Goal: Information Seeking & Learning: Check status

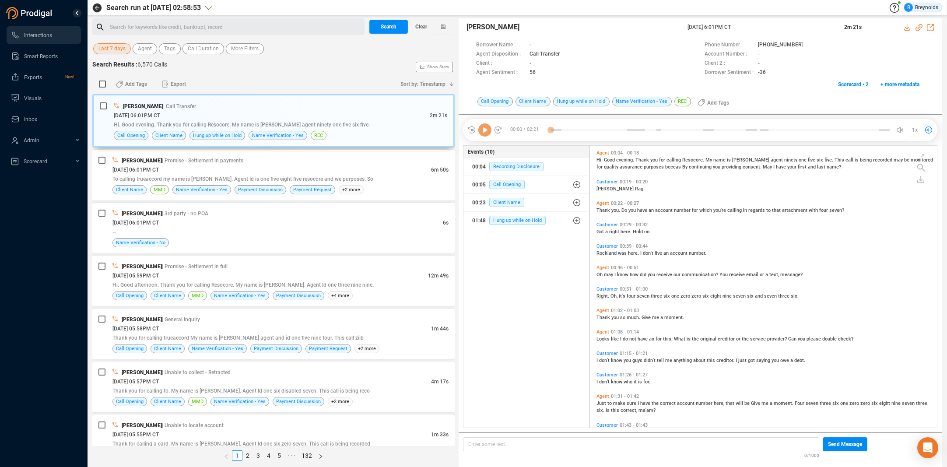
scroll to position [280, 343]
click at [208, 169] on div "[DATE] 06:01PM CT" at bounding box center [271, 169] width 319 height 9
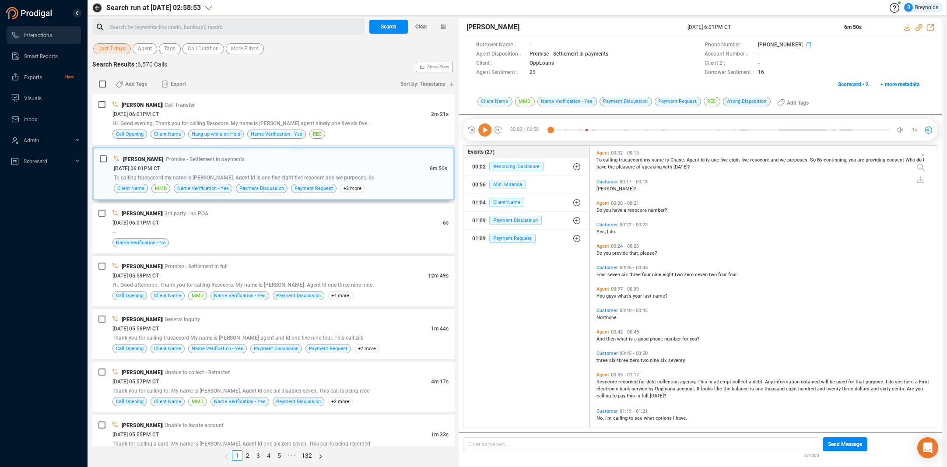
click at [807, 44] on icon at bounding box center [810, 45] width 7 height 7
click at [603, 445] on p "Enter some text... ﻿" at bounding box center [641, 444] width 346 height 10
click at [484, 445] on span "4763498207244" at bounding box center [488, 444] width 40 height 6
click at [485, 445] on span "4763498207244" at bounding box center [488, 444] width 40 height 6
copy span "4763498207244"
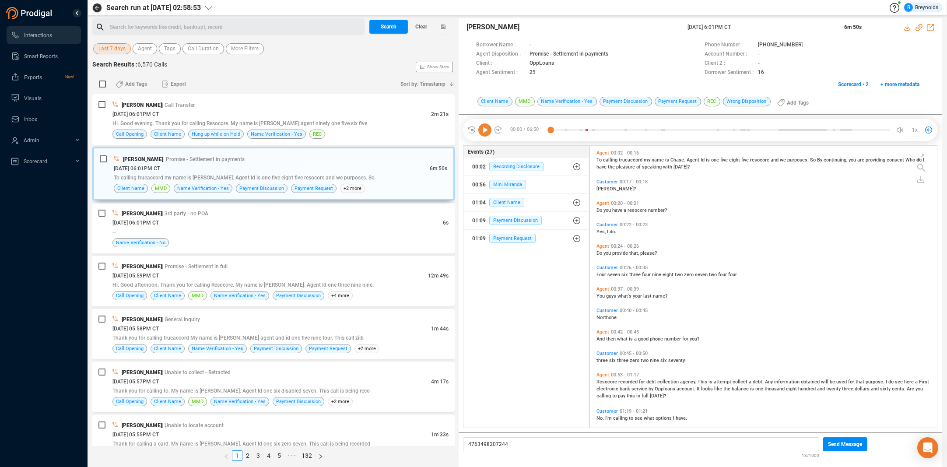
click at [486, 130] on icon at bounding box center [484, 129] width 13 height 13
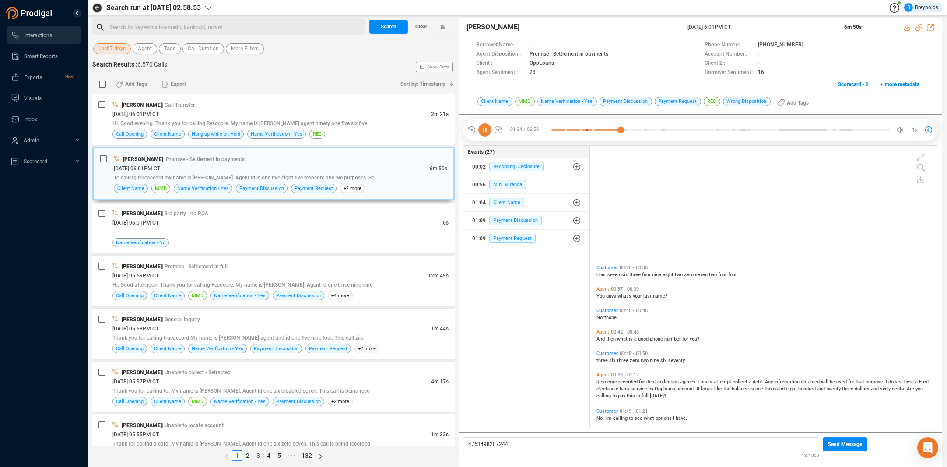
scroll to position [151, 0]
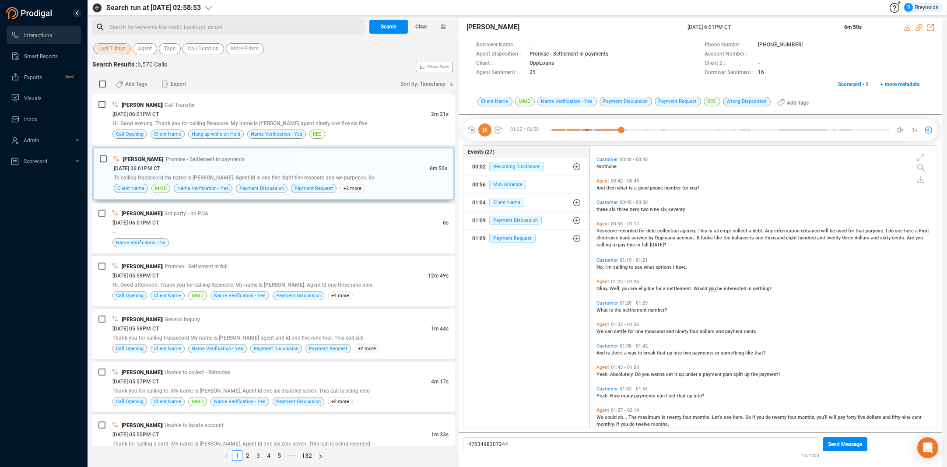
drag, startPoint x: 474, startPoint y: 159, endPoint x: 463, endPoint y: 154, distance: 12.1
click at [470, 145] on div "01:25 / 06:50 silence 58s 04:14 1x Borrower Name : - Phone Number : [PHONE_NUMB…" at bounding box center [700, 130] width 483 height 31
click at [484, 130] on icon at bounding box center [484, 129] width 13 height 13
click at [807, 44] on icon at bounding box center [810, 45] width 7 height 7
click at [196, 275] on div "[DATE] 05:59PM CT" at bounding box center [270, 275] width 316 height 9
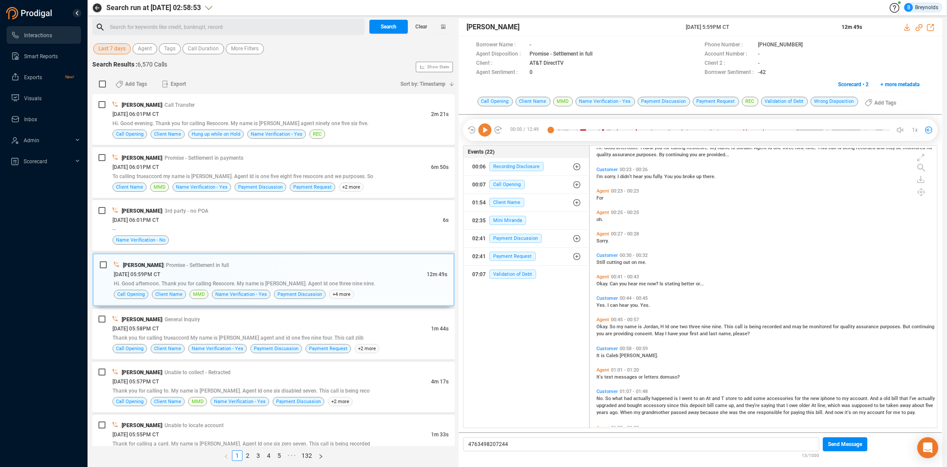
scroll to position [26, 0]
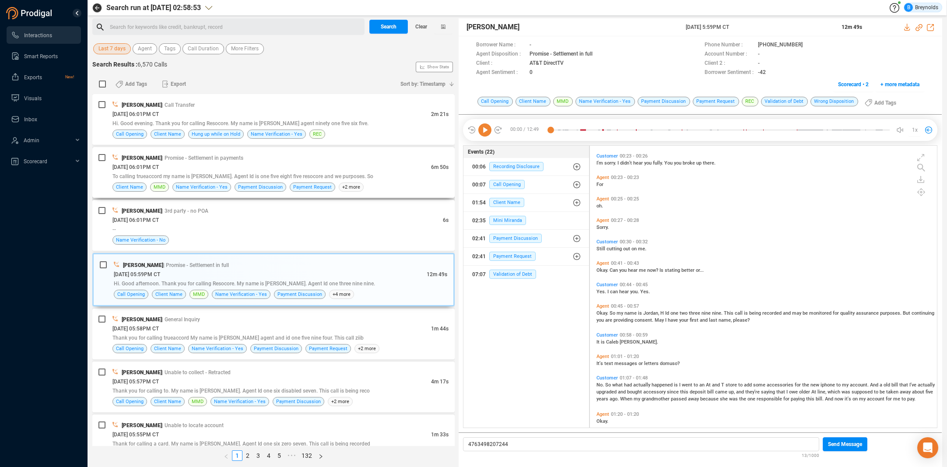
click at [189, 162] on div "[PERSON_NAME] | Promise - Settlement in payments [DATE] 06:01PM CT 6m 50s To ca…" at bounding box center [280, 172] width 336 height 39
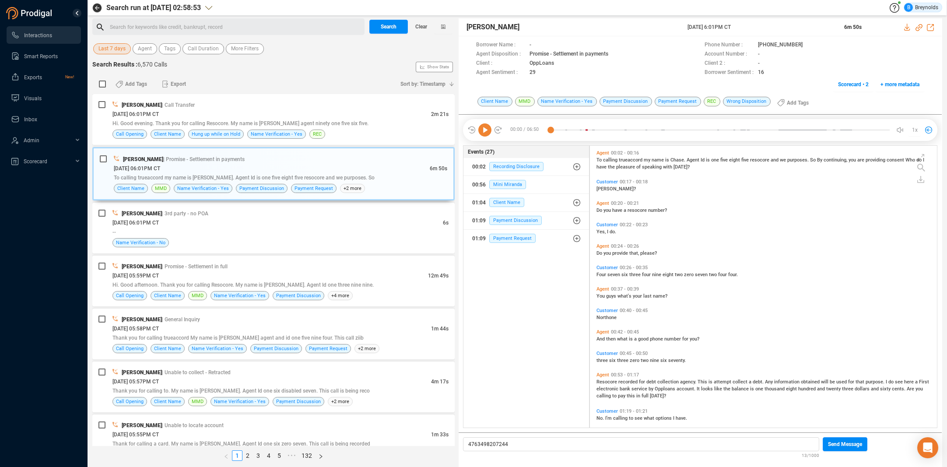
scroll to position [280, 343]
click at [159, 273] on span "[DATE] 05:59PM CT" at bounding box center [135, 276] width 46 height 6
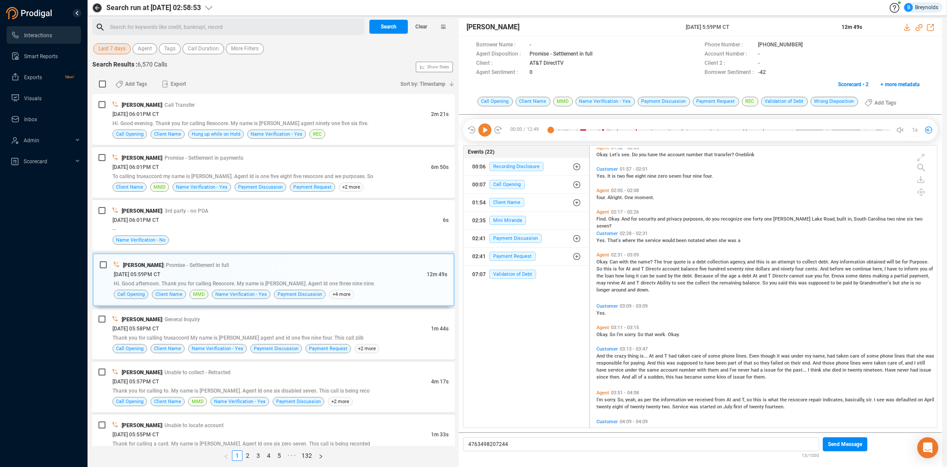
scroll to position [315, 0]
click at [603, 210] on span "Agent" at bounding box center [602, 211] width 13 height 6
drag, startPoint x: 484, startPoint y: 128, endPoint x: 497, endPoint y: 131, distance: 13.4
click at [483, 128] on icon at bounding box center [484, 129] width 13 height 13
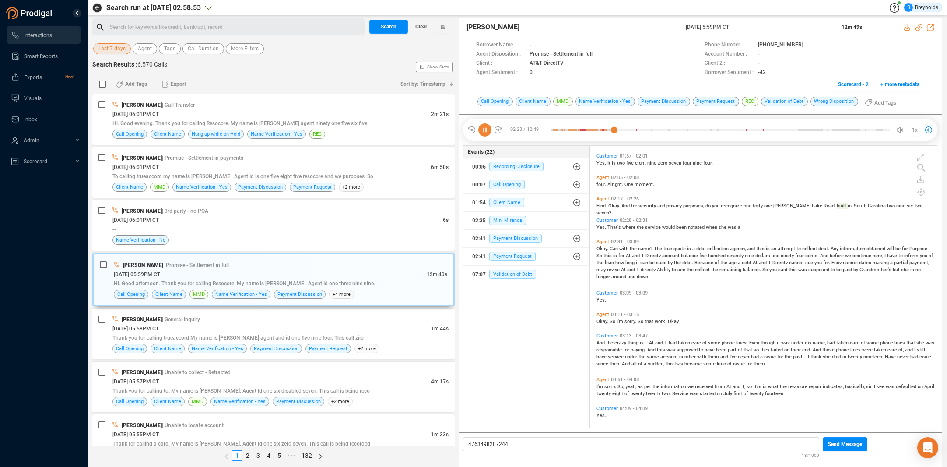
scroll to position [327, 0]
drag, startPoint x: 800, startPoint y: 44, endPoint x: 767, endPoint y: 11, distance: 46.1
click at [807, 44] on icon at bounding box center [810, 45] width 7 height 7
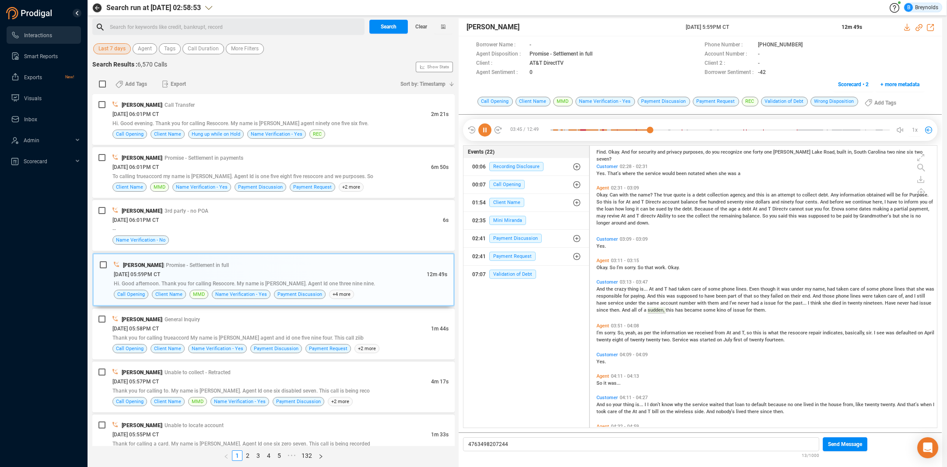
scroll to position [385, 0]
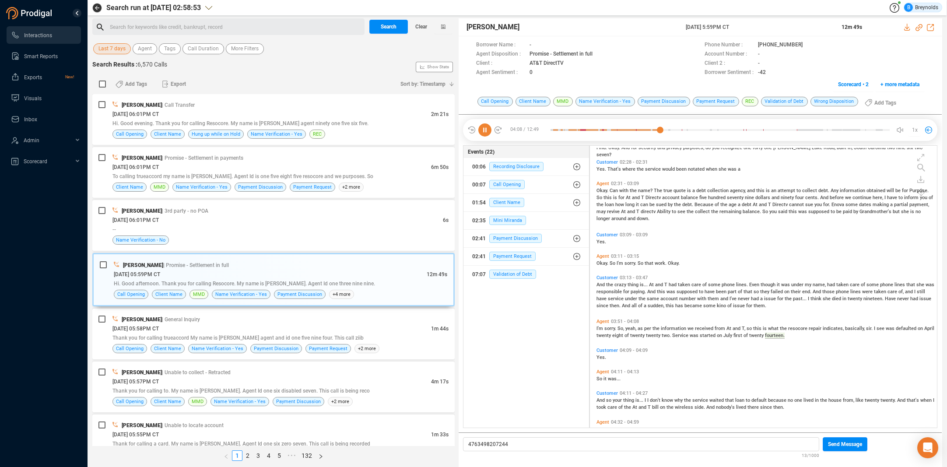
click at [485, 130] on icon at bounding box center [484, 129] width 13 height 13
click at [605, 256] on span "Agent" at bounding box center [602, 256] width 13 height 6
click at [657, 210] on span "Ability" at bounding box center [664, 212] width 15 height 6
click at [485, 129] on icon at bounding box center [484, 129] width 13 height 13
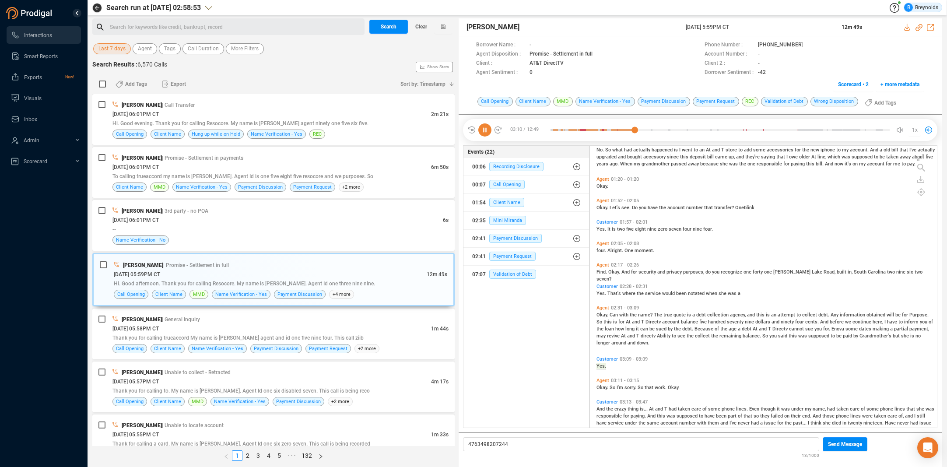
scroll to position [251, 0]
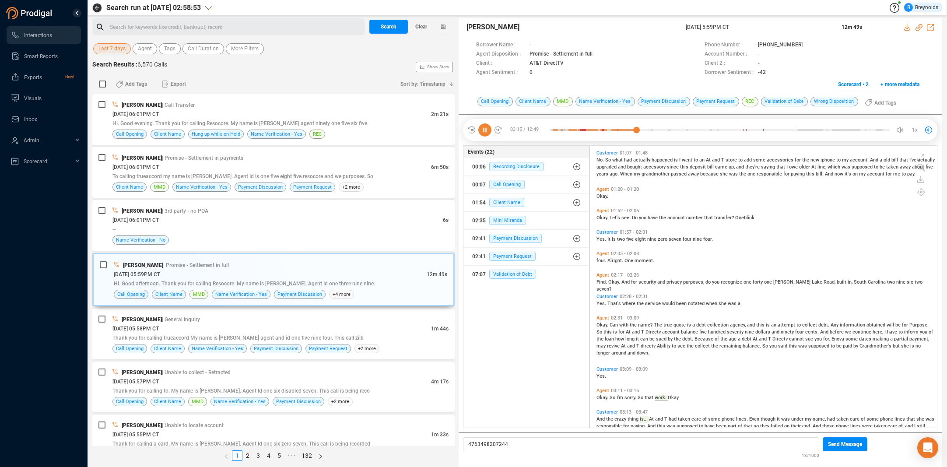
click at [484, 130] on icon at bounding box center [484, 129] width 13 height 13
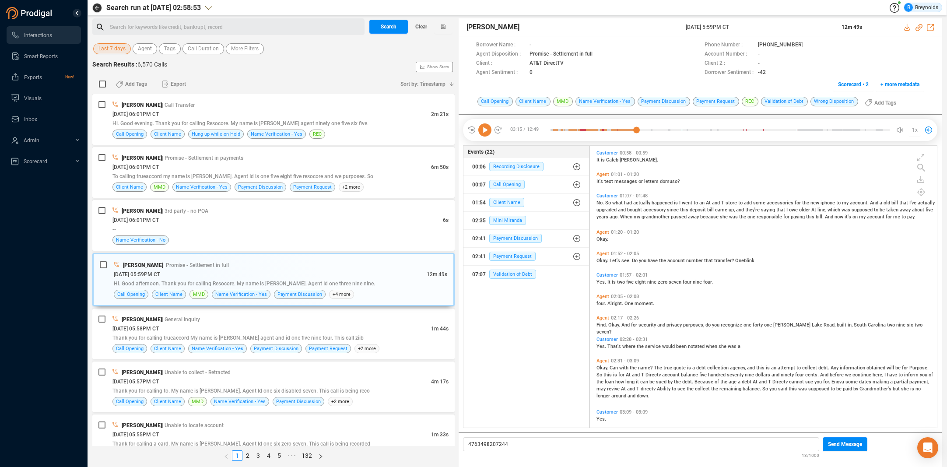
scroll to position [207, 0]
click at [606, 197] on span "Customer" at bounding box center [606, 197] width 21 height 6
click at [482, 127] on icon at bounding box center [484, 129] width 13 height 13
click at [486, 131] on icon at bounding box center [484, 129] width 13 height 13
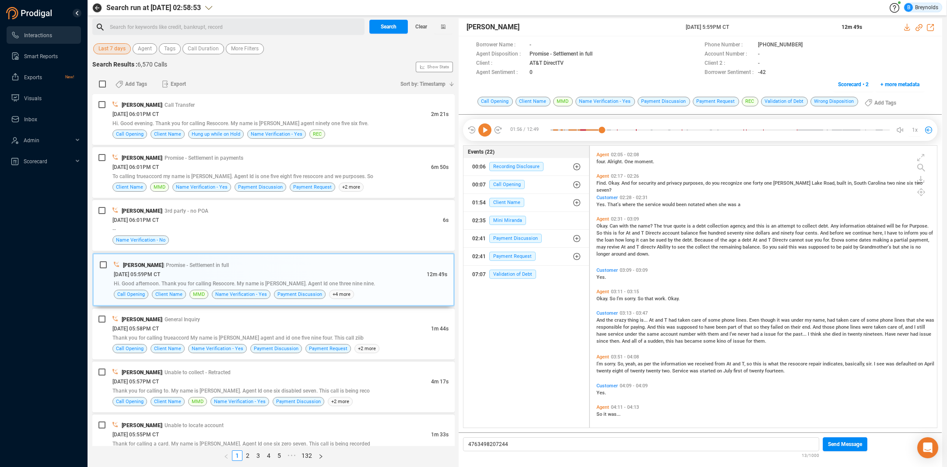
scroll to position [381, 0]
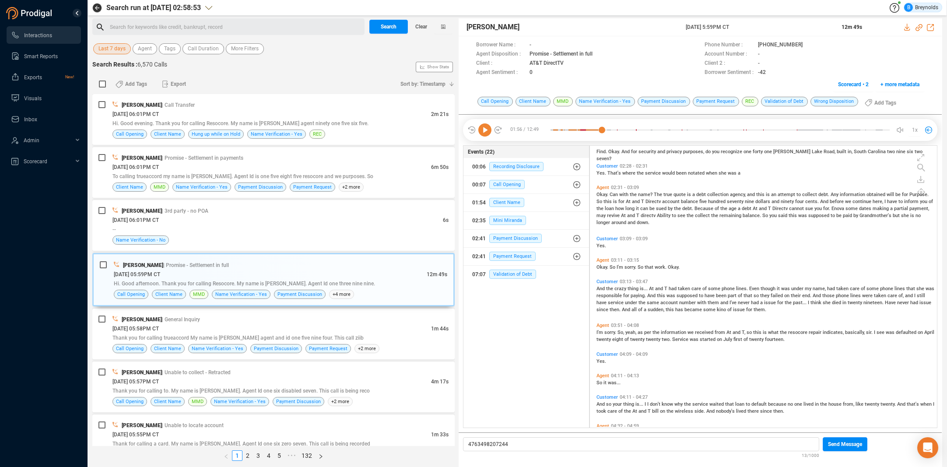
click at [762, 215] on span "So" at bounding box center [765, 216] width 7 height 6
click at [484, 129] on icon at bounding box center [484, 129] width 13 height 13
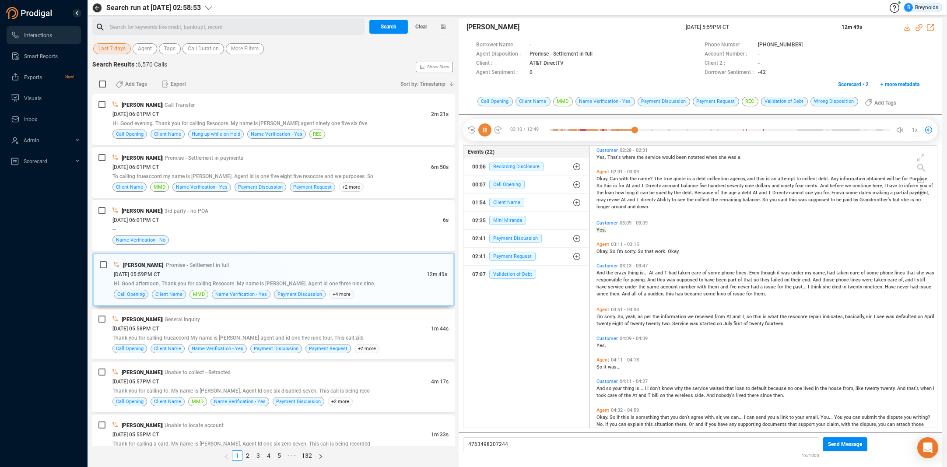
scroll to position [408, 0]
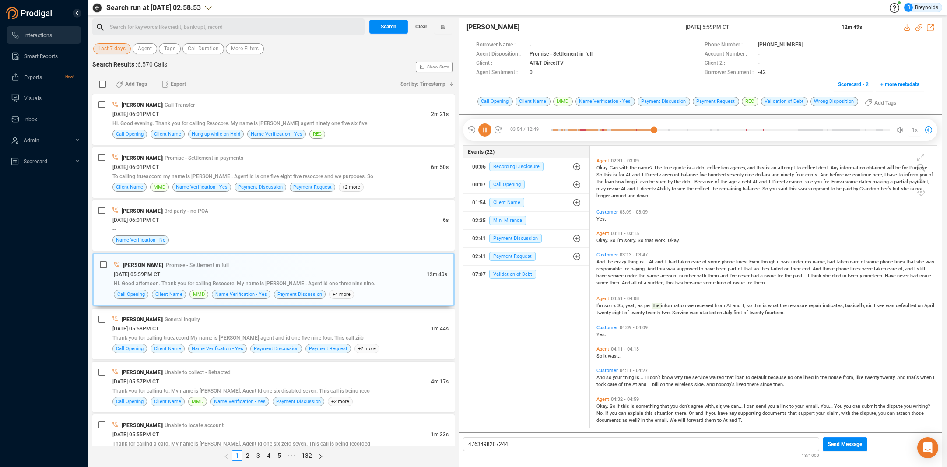
click at [485, 131] on icon at bounding box center [484, 129] width 13 height 13
click at [196, 328] on div "[DATE] 05:58PM CT" at bounding box center [271, 328] width 319 height 9
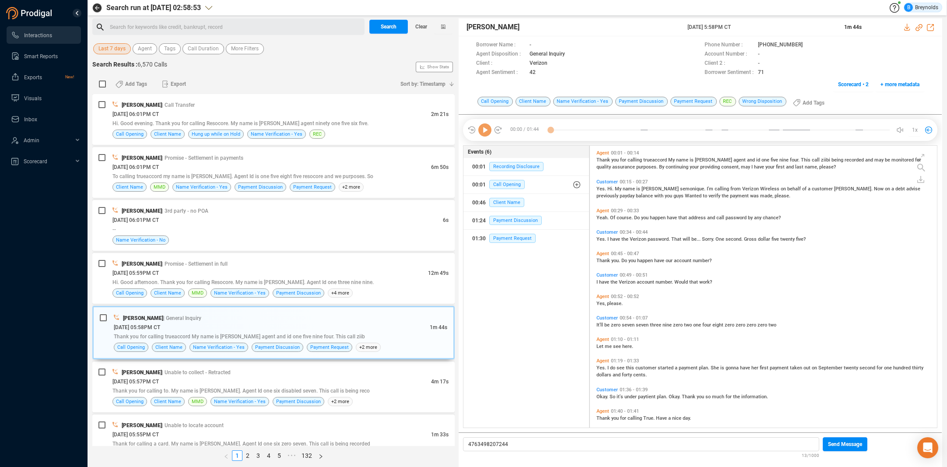
scroll to position [280, 343]
click at [239, 382] on div "[DATE] 05:57PM CT" at bounding box center [271, 381] width 319 height 9
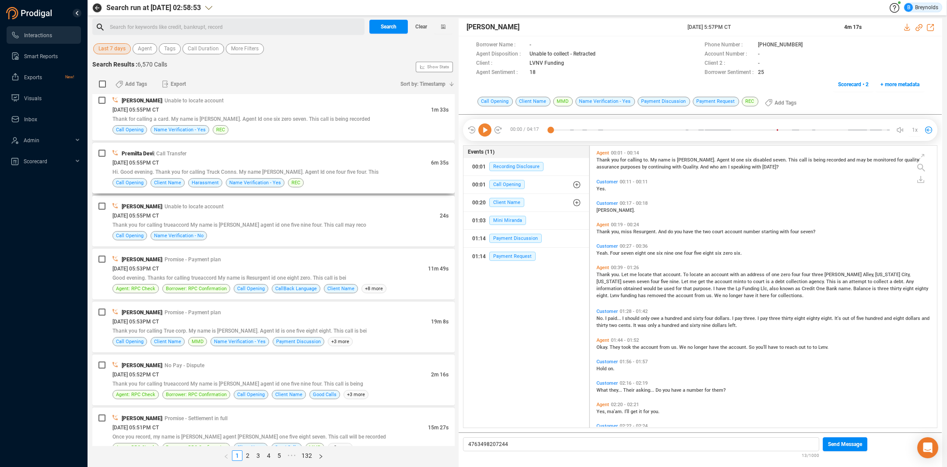
scroll to position [327, 0]
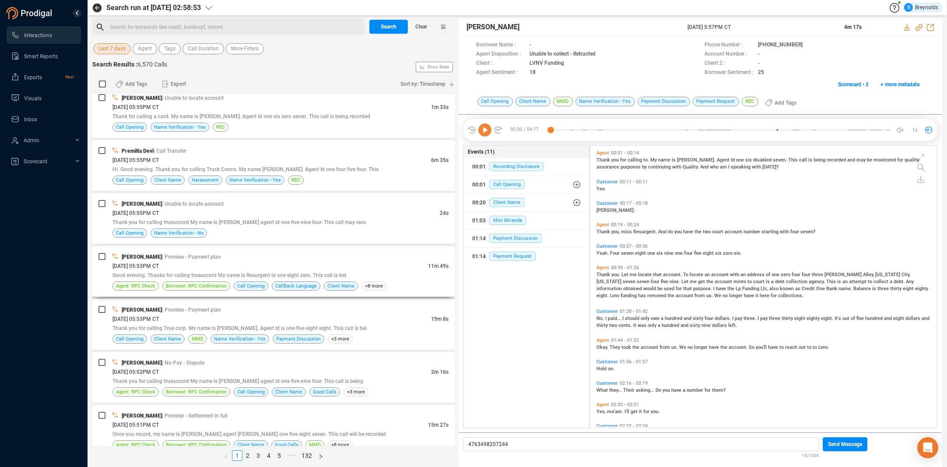
click at [235, 267] on div "[DATE] 05:53PM CT" at bounding box center [270, 265] width 316 height 9
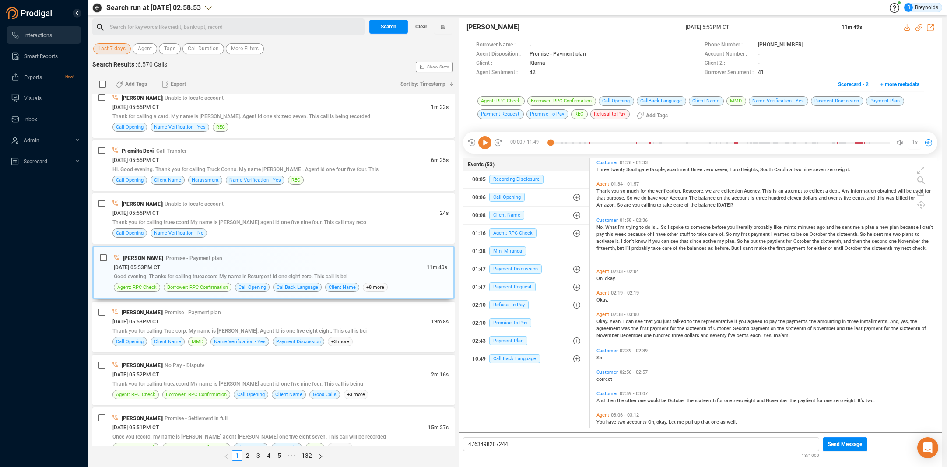
scroll to position [295, 0]
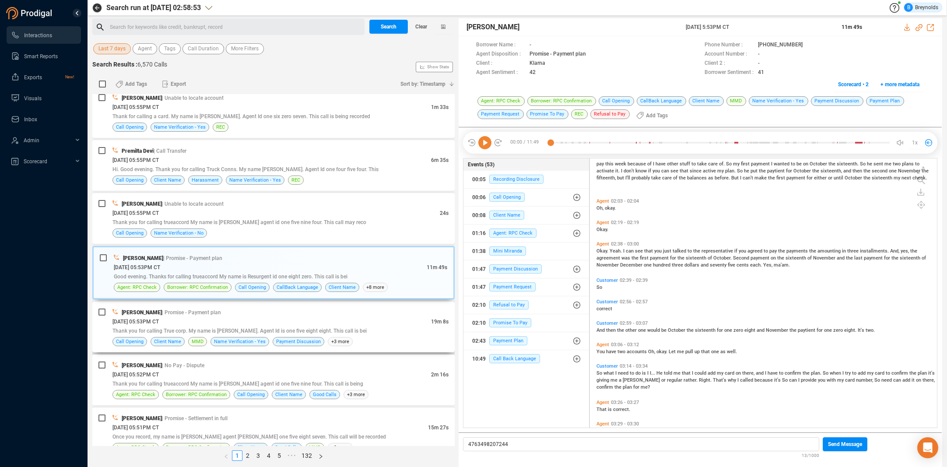
click at [166, 317] on div "[DATE] 05:53PM CT" at bounding box center [271, 321] width 319 height 9
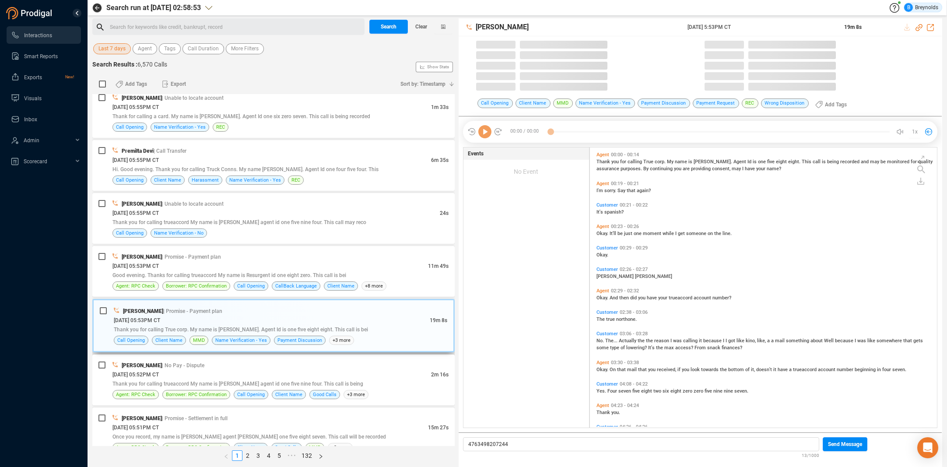
scroll to position [280, 343]
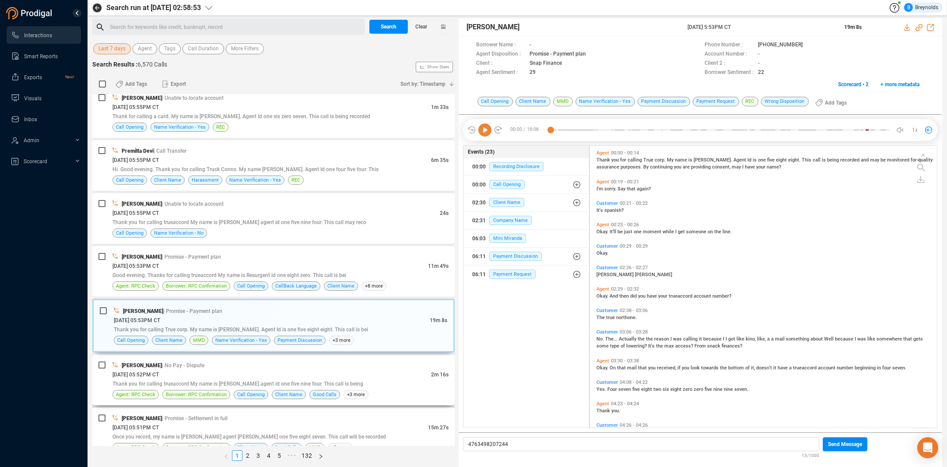
click at [250, 368] on div "[PERSON_NAME] | No Pay - Dispute" at bounding box center [280, 365] width 336 height 9
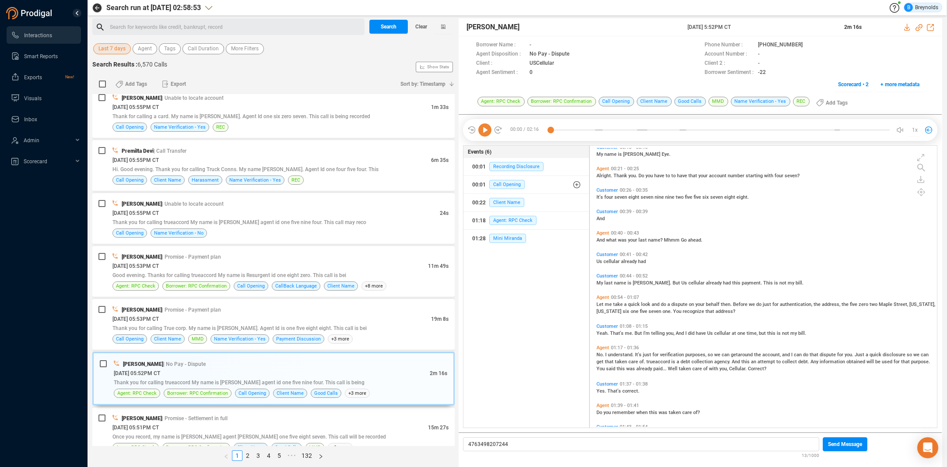
scroll to position [47, 0]
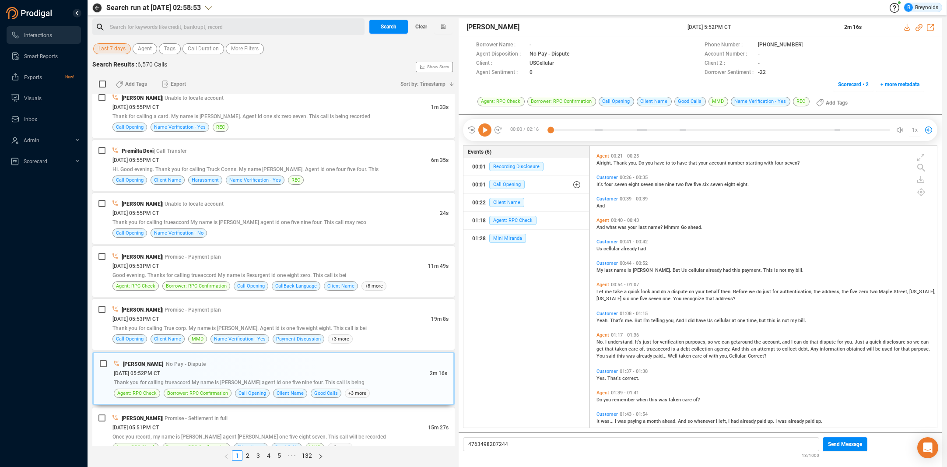
click at [487, 130] on icon at bounding box center [484, 129] width 13 height 13
click at [807, 44] on icon at bounding box center [809, 44] width 4 height 5
click at [485, 128] on icon at bounding box center [484, 129] width 13 height 13
click at [485, 130] on icon at bounding box center [484, 129] width 13 height 13
click at [485, 131] on icon at bounding box center [484, 129] width 13 height 13
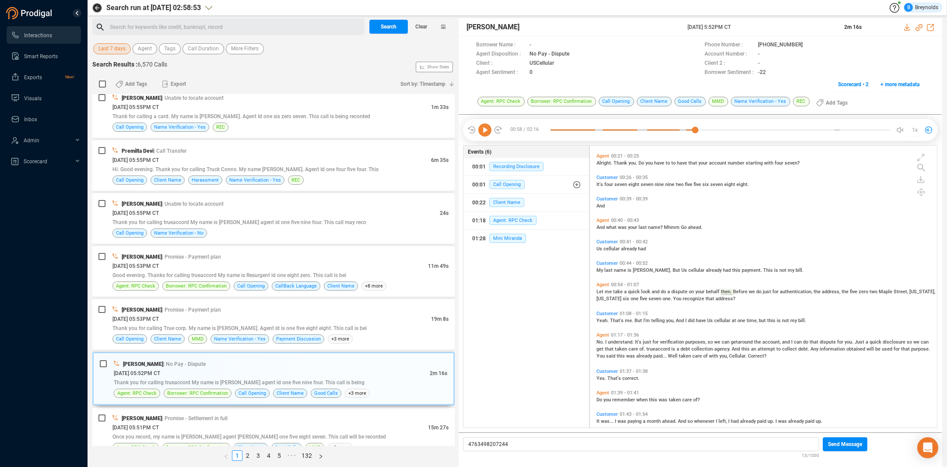
click at [486, 132] on icon at bounding box center [484, 129] width 13 height 13
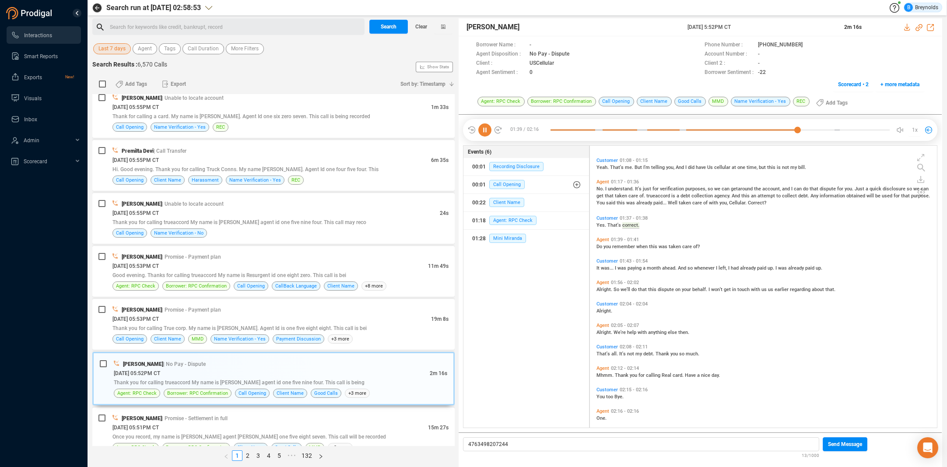
scroll to position [208, 0]
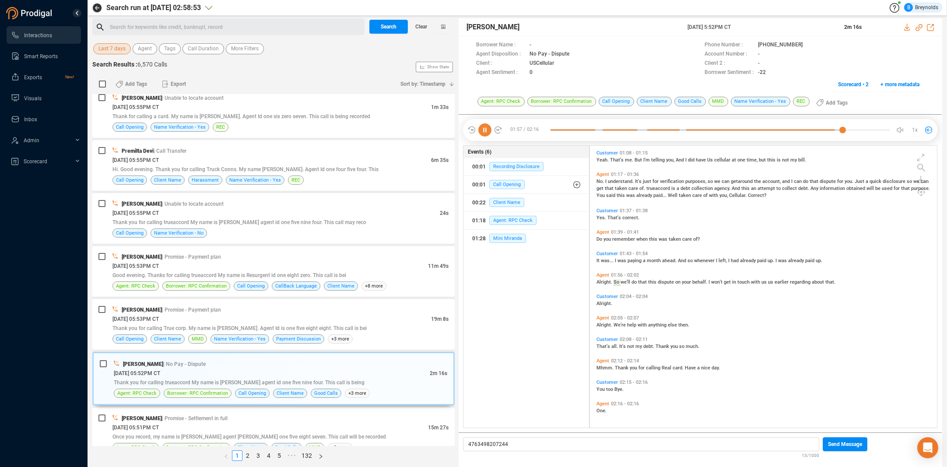
click at [485, 130] on icon at bounding box center [484, 129] width 13 height 13
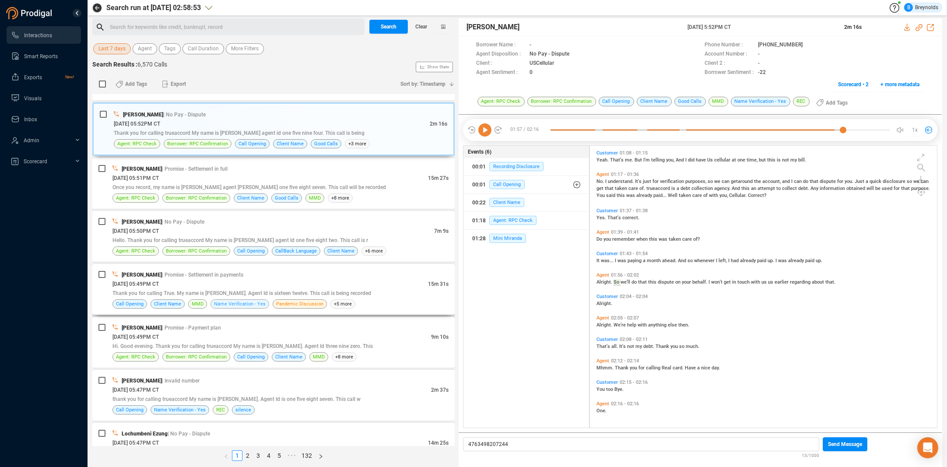
scroll to position [586, 0]
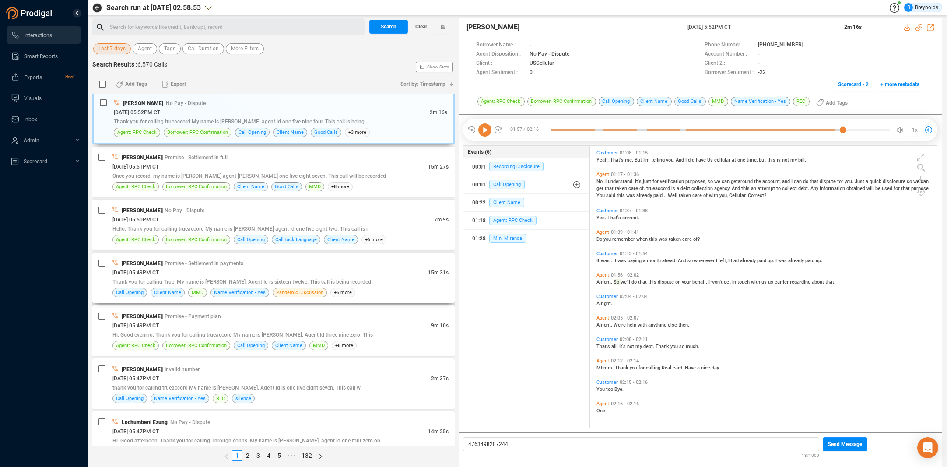
click at [203, 267] on div "[PERSON_NAME] | Promise - Settlement in payments [DATE] 05:49PM CT 15m 31s Than…" at bounding box center [280, 278] width 336 height 39
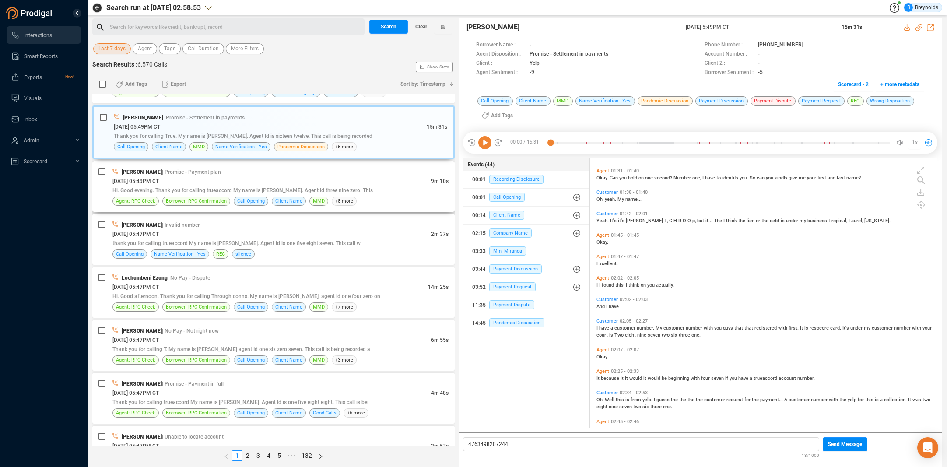
scroll to position [792, 0]
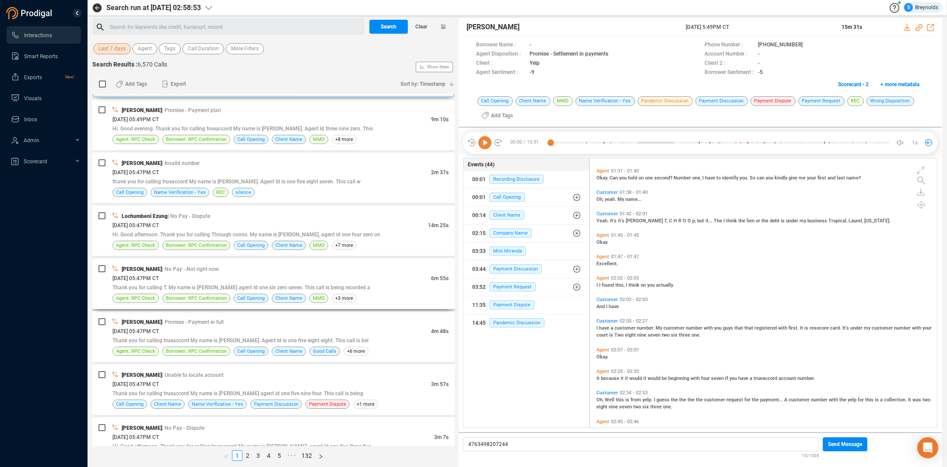
click at [206, 277] on div "[DATE] 05:47PM CT" at bounding box center [271, 278] width 319 height 9
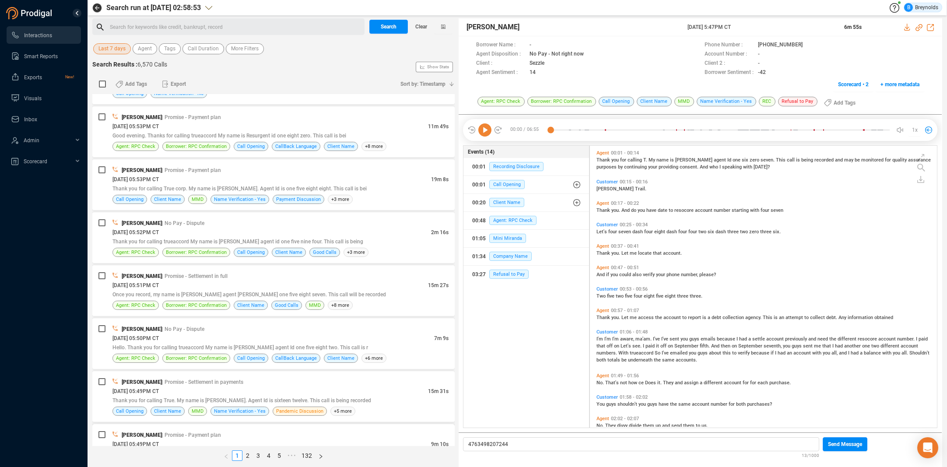
scroll to position [371, 0]
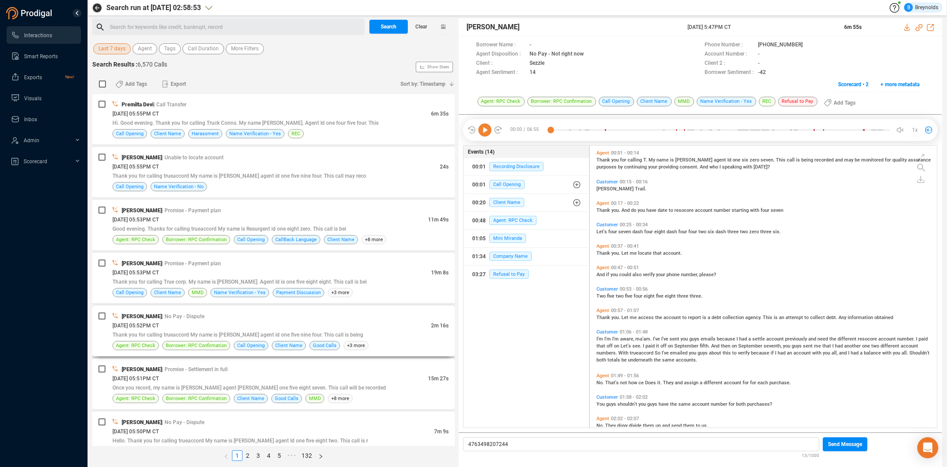
click at [186, 324] on div "[DATE] 05:52PM CT" at bounding box center [271, 325] width 319 height 9
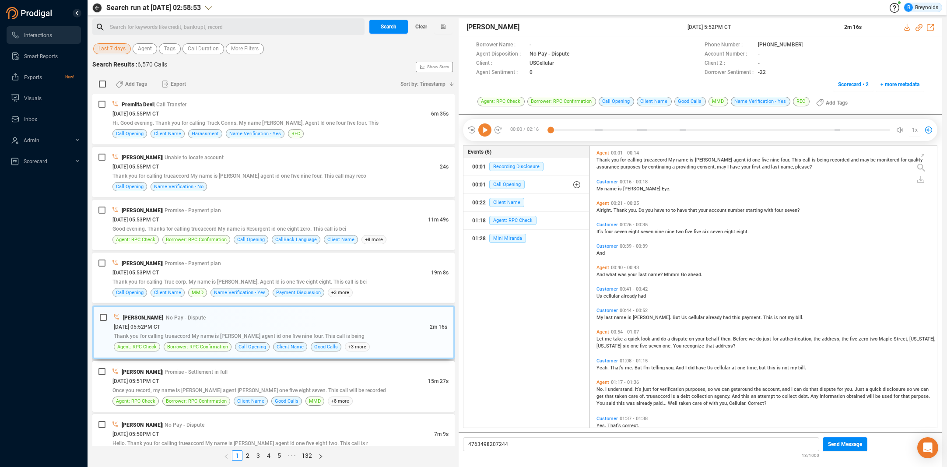
scroll to position [280, 343]
click at [919, 28] on icon at bounding box center [918, 27] width 7 height 7
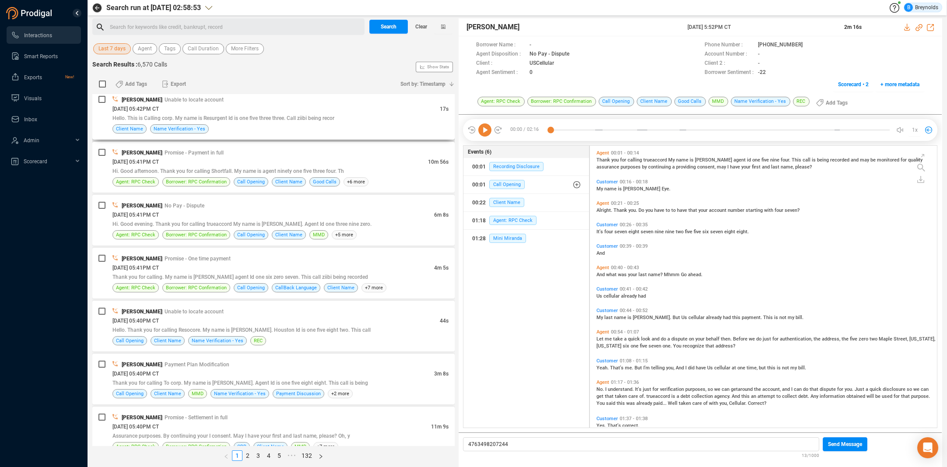
scroll to position [1881, 0]
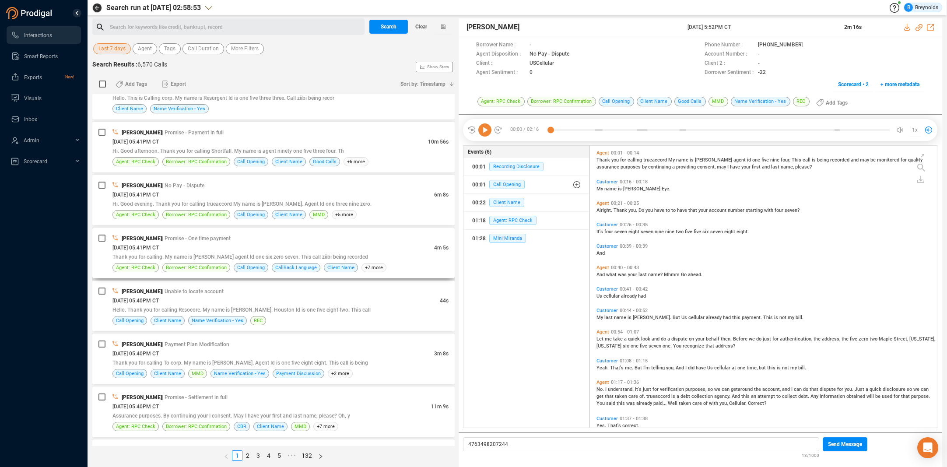
click at [198, 249] on div "[DATE] 05:41PM CT" at bounding box center [273, 247] width 322 height 9
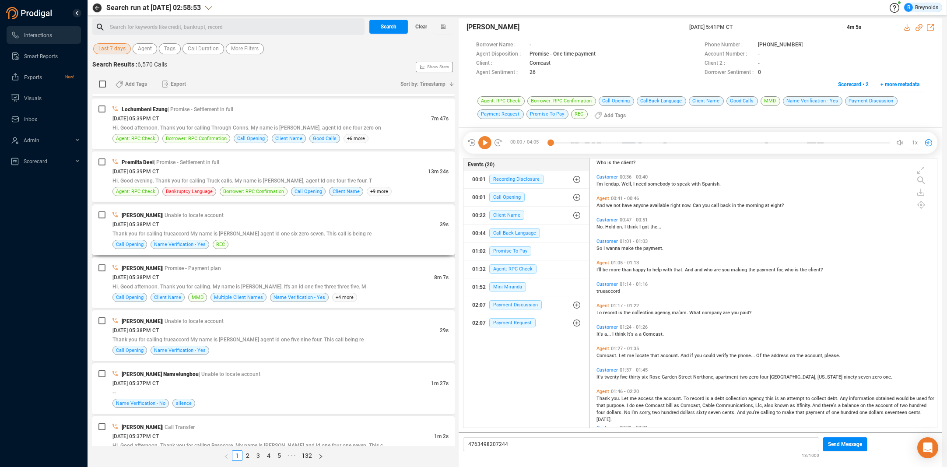
scroll to position [2220, 0]
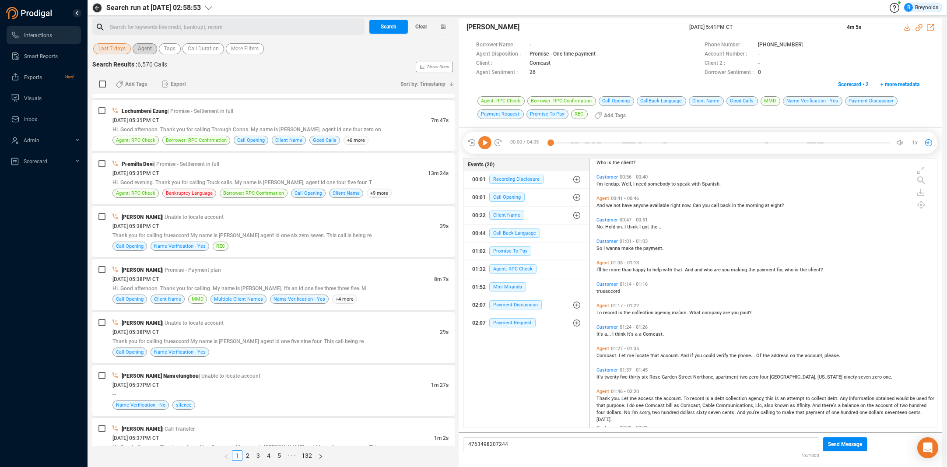
click at [144, 46] on span "Agent" at bounding box center [145, 48] width 14 height 11
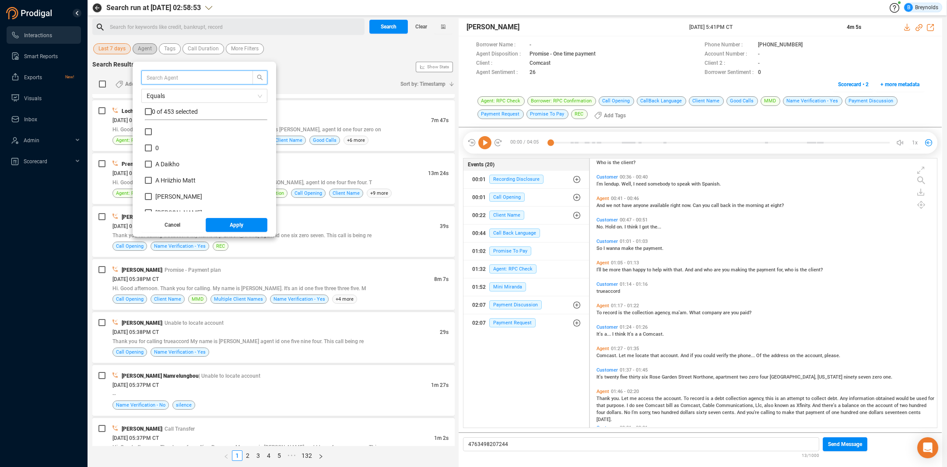
scroll to position [82, 118]
type input "[PERSON_NAME]"
click at [149, 130] on input "[PERSON_NAME]" at bounding box center [148, 131] width 7 height 7
checkbox input "true"
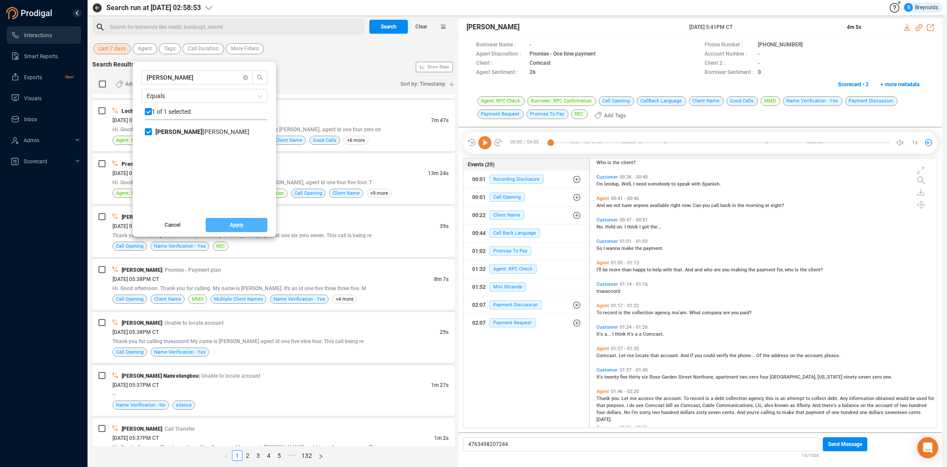
click at [230, 225] on span "Apply" at bounding box center [237, 225] width 14 height 14
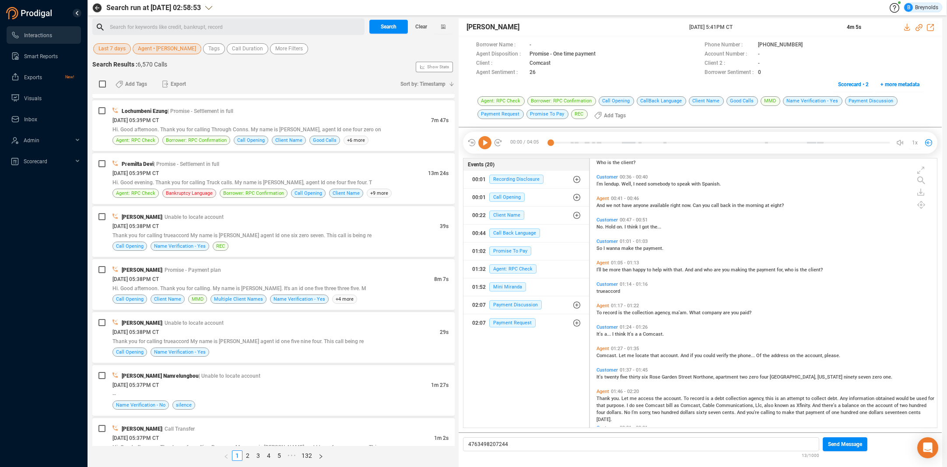
drag, startPoint x: 111, startPoint y: 47, endPoint x: 115, endPoint y: 53, distance: 6.9
click at [112, 47] on span "Last 7 days" at bounding box center [111, 48] width 27 height 11
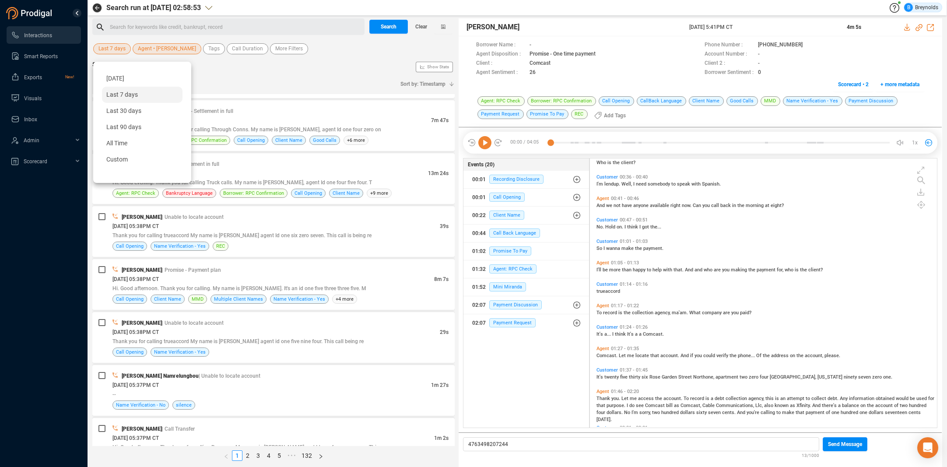
click at [118, 81] on span "[DATE]" at bounding box center [115, 78] width 18 height 7
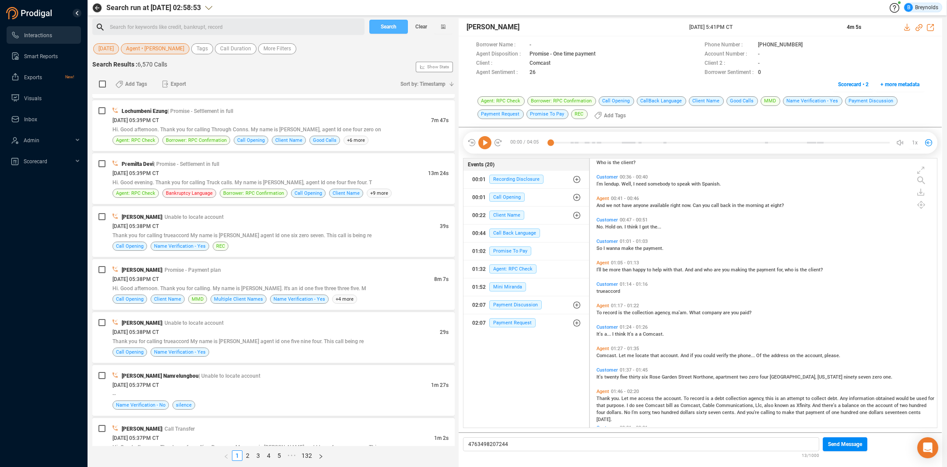
click at [381, 30] on span "Search" at bounding box center [389, 27] width 16 height 14
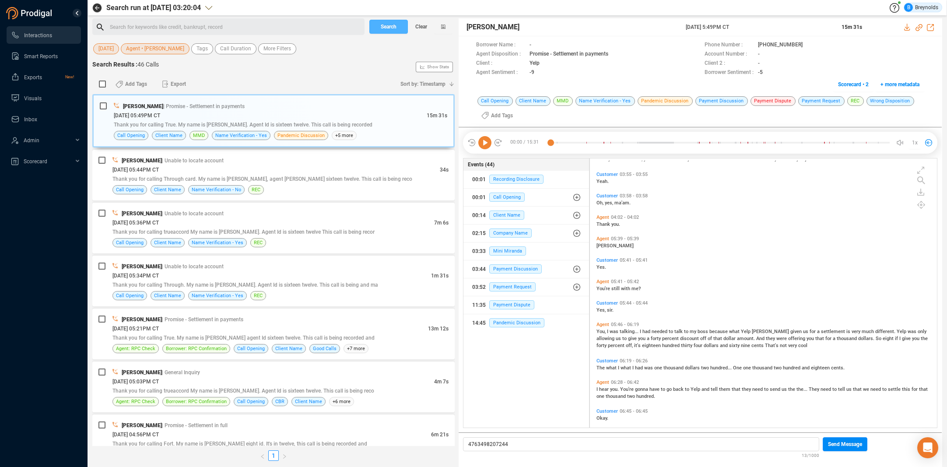
scroll to position [511, 0]
click at [198, 322] on span "| Promise - Settlement in payments" at bounding box center [202, 319] width 81 height 6
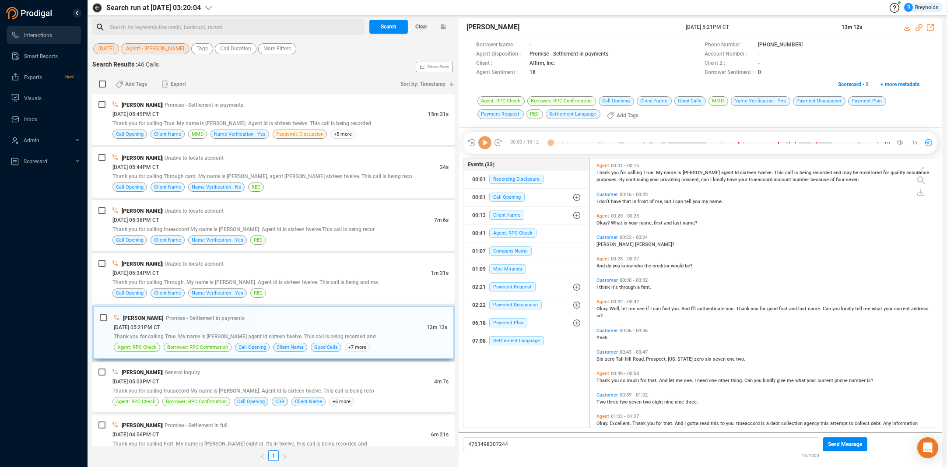
scroll to position [267, 343]
click at [214, 374] on div "[PERSON_NAME] | General Inquiry" at bounding box center [280, 372] width 336 height 9
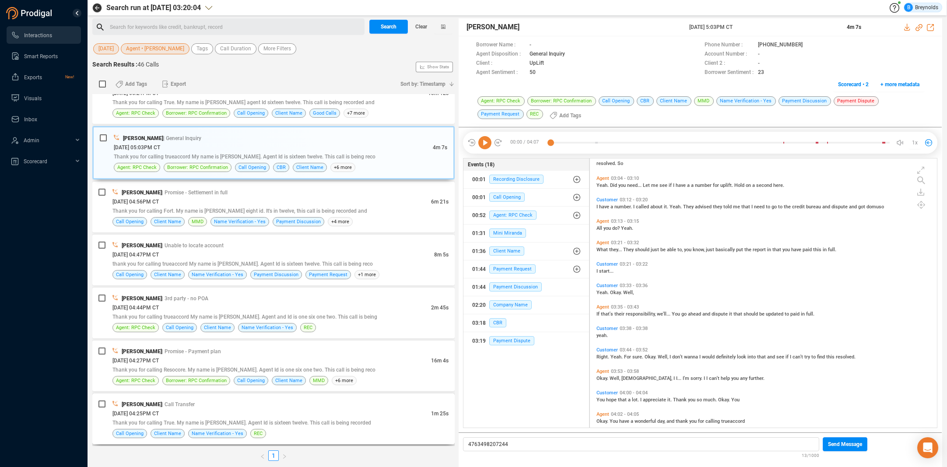
scroll to position [305, 0]
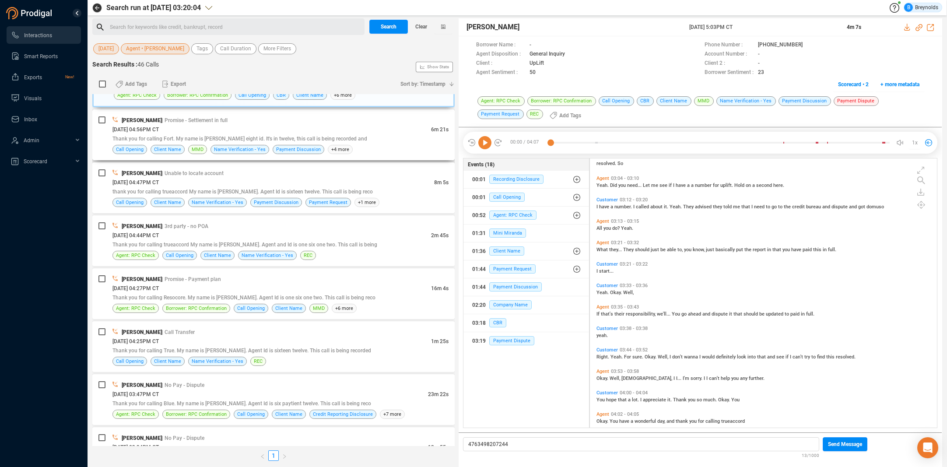
click at [182, 127] on div "[DATE] 04:56PM CT" at bounding box center [271, 129] width 319 height 9
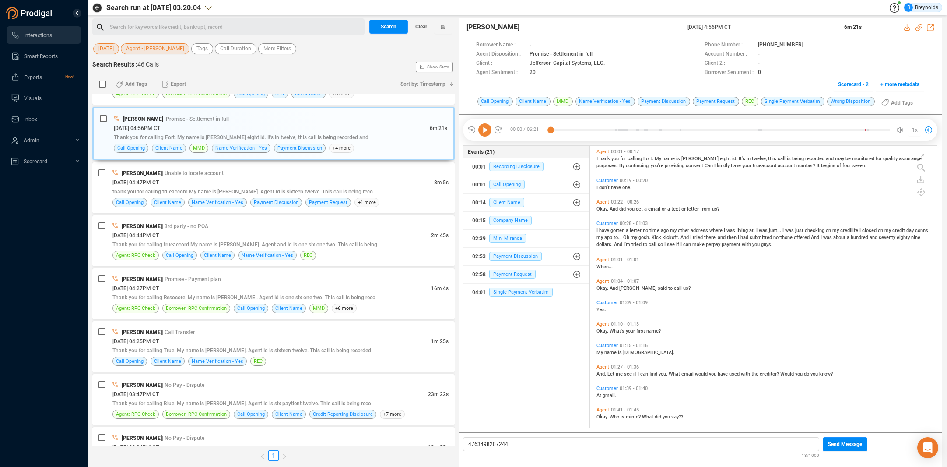
scroll to position [0, 0]
click at [807, 46] on icon at bounding box center [810, 45] width 7 height 7
click at [486, 130] on icon at bounding box center [484, 129] width 13 height 13
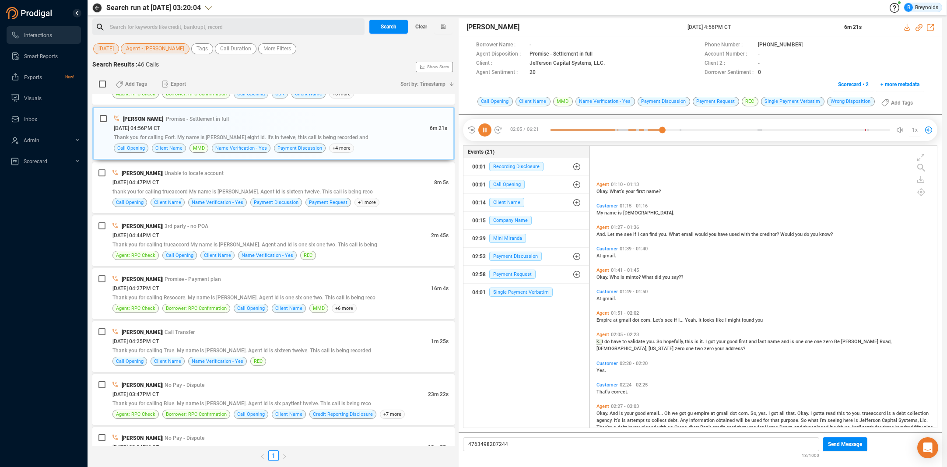
scroll to position [198, 0]
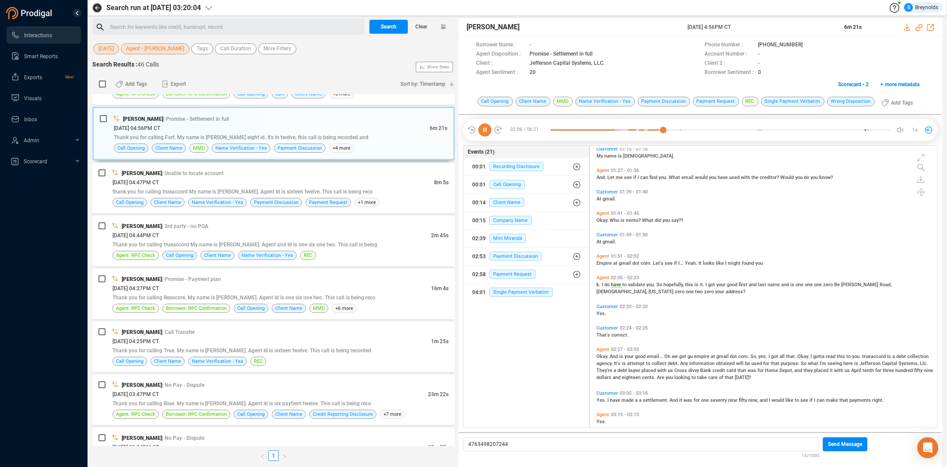
click at [486, 130] on icon at bounding box center [484, 129] width 13 height 13
click at [484, 129] on icon at bounding box center [484, 129] width 13 height 13
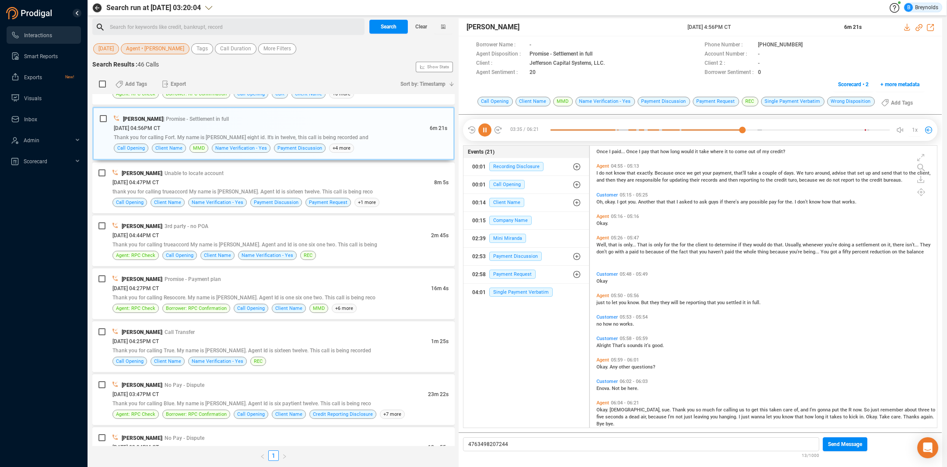
scroll to position [663, 0]
click at [920, 194] on icon at bounding box center [921, 192] width 8 height 8
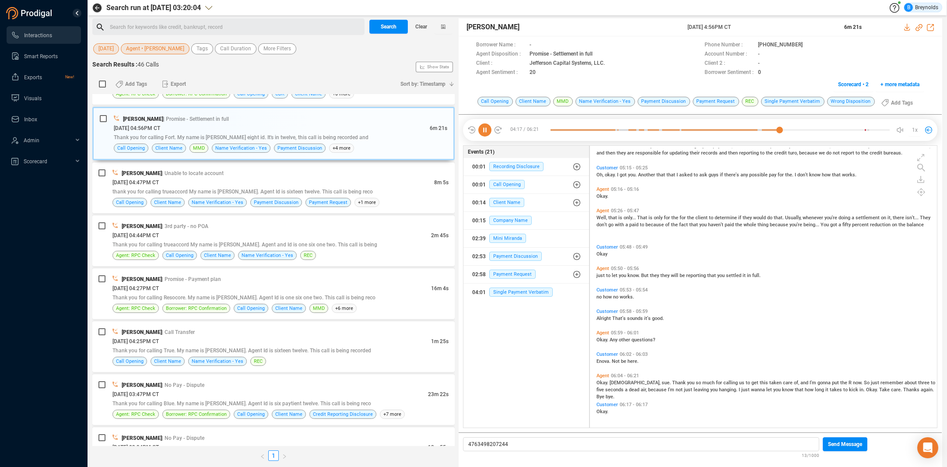
scroll to position [691, 0]
click at [482, 132] on icon at bounding box center [484, 129] width 13 height 13
